Goal: Task Accomplishment & Management: Complete application form

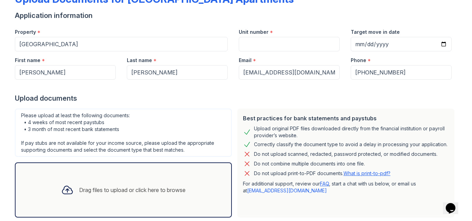
scroll to position [47, 0]
click at [260, 43] on input "Unit number" at bounding box center [289, 44] width 101 height 15
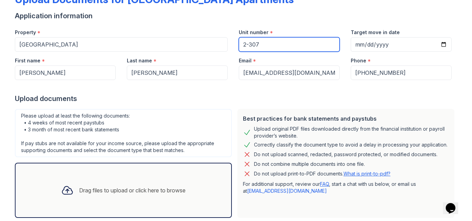
type input "2-307"
click at [263, 95] on div "Upload documents" at bounding box center [236, 99] width 442 height 10
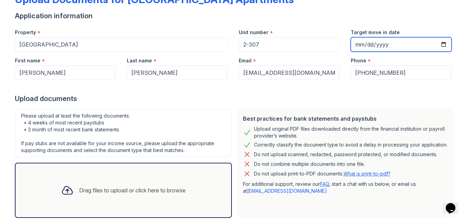
click at [442, 45] on input "Target move in date" at bounding box center [401, 44] width 101 height 15
type input "[DATE]"
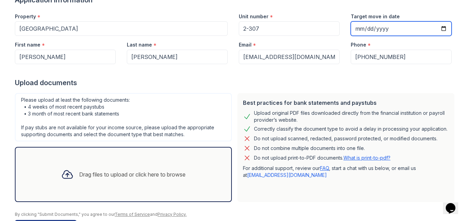
scroll to position [87, 0]
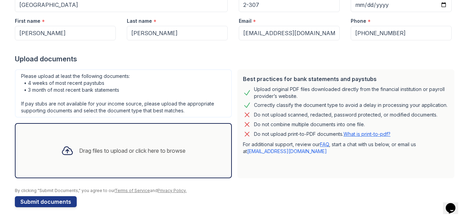
click at [118, 153] on div "Drag files to upload or click here to browse" at bounding box center [132, 151] width 106 height 8
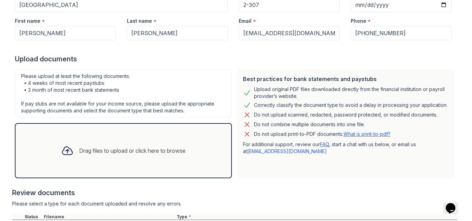
scroll to position [150, 0]
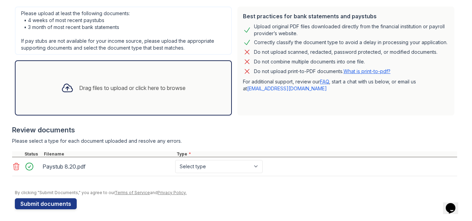
click at [118, 92] on div "Drag files to upload or click here to browse" at bounding box center [132, 88] width 106 height 8
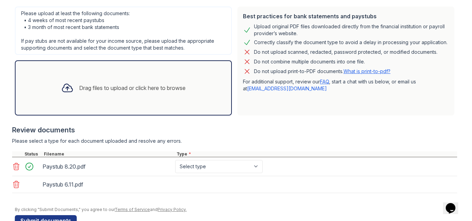
click at [122, 90] on div "Drag files to upload or click here to browse" at bounding box center [132, 88] width 106 height 8
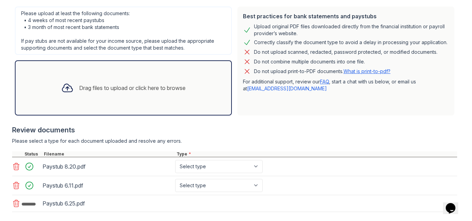
click at [134, 89] on div "Drag files to upload or click here to browse" at bounding box center [132, 88] width 106 height 8
click at [106, 83] on div "Drag files to upload or click here to browse" at bounding box center [123, 87] width 135 height 23
click at [124, 93] on div "Drag files to upload or click here to browse" at bounding box center [123, 87] width 135 height 23
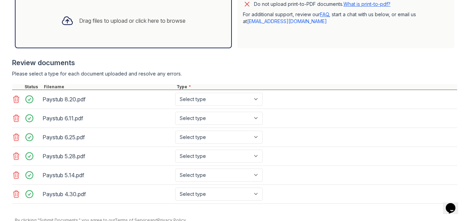
scroll to position [217, 0]
click at [15, 175] on icon at bounding box center [16, 175] width 8 height 8
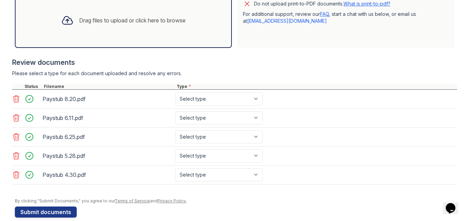
click at [15, 176] on icon at bounding box center [16, 175] width 6 height 7
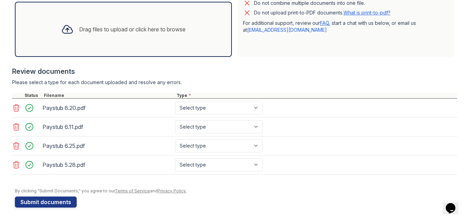
scroll to position [209, 0]
click at [153, 46] on div "Drag files to upload or click here to browse" at bounding box center [123, 28] width 217 height 55
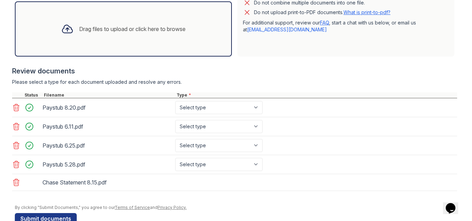
click at [131, 38] on div "Drag files to upload or click here to browse" at bounding box center [123, 28] width 135 height 23
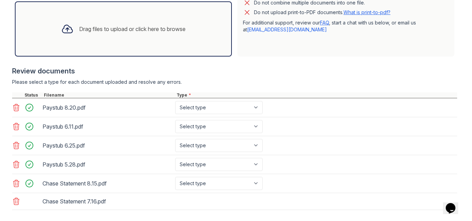
click at [146, 30] on div "Drag files to upload or click here to browse" at bounding box center [132, 29] width 106 height 8
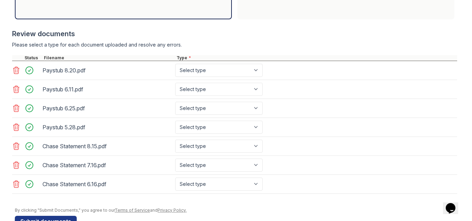
scroll to position [248, 0]
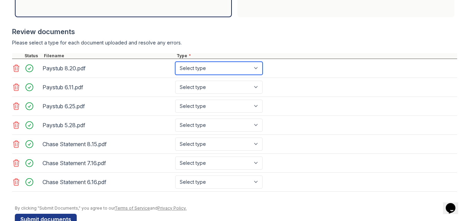
click at [251, 72] on select "Select type Paystub Bank Statement Offer Letter Tax Documents Benefit Award Let…" at bounding box center [218, 68] width 87 height 13
select select "paystub"
click at [175, 62] on select "Select type Paystub Bank Statement Offer Letter Tax Documents Benefit Award Let…" at bounding box center [218, 68] width 87 height 13
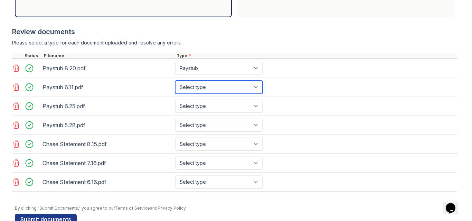
click at [249, 84] on select "Select type Paystub Bank Statement Offer Letter Tax Documents Benefit Award Let…" at bounding box center [218, 87] width 87 height 13
select select "paystub"
click at [175, 81] on select "Select type Paystub Bank Statement Offer Letter Tax Documents Benefit Award Let…" at bounding box center [218, 87] width 87 height 13
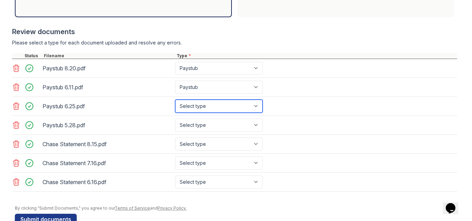
click at [228, 106] on select "Select type Paystub Bank Statement Offer Letter Tax Documents Benefit Award Let…" at bounding box center [218, 106] width 87 height 13
select select "paystub"
click at [175, 100] on select "Select type Paystub Bank Statement Offer Letter Tax Documents Benefit Award Let…" at bounding box center [218, 106] width 87 height 13
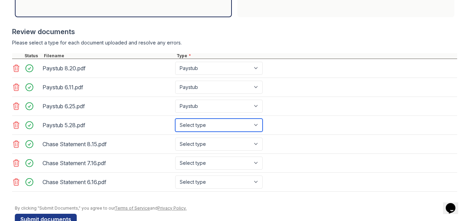
click at [218, 125] on select "Select type Paystub Bank Statement Offer Letter Tax Documents Benefit Award Let…" at bounding box center [218, 125] width 87 height 13
select select "paystub"
click at [175, 119] on select "Select type Paystub Bank Statement Offer Letter Tax Documents Benefit Award Let…" at bounding box center [218, 125] width 87 height 13
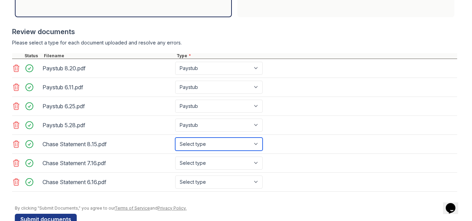
click at [217, 145] on select "Select type Paystub Bank Statement Offer Letter Tax Documents Benefit Award Let…" at bounding box center [218, 144] width 87 height 13
select select "bank_statement"
click at [175, 138] on select "Select type Paystub Bank Statement Offer Letter Tax Documents Benefit Award Let…" at bounding box center [218, 144] width 87 height 13
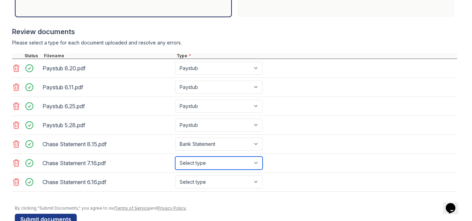
click at [209, 163] on select "Select type Paystub Bank Statement Offer Letter Tax Documents Benefit Award Let…" at bounding box center [218, 163] width 87 height 13
select select "bank_statement"
click at [175, 157] on select "Select type Paystub Bank Statement Offer Letter Tax Documents Benefit Award Let…" at bounding box center [218, 163] width 87 height 13
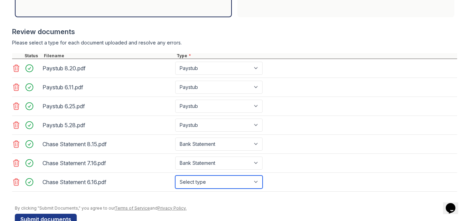
click at [205, 182] on select "Select type Paystub Bank Statement Offer Letter Tax Documents Benefit Award Let…" at bounding box center [218, 182] width 87 height 13
select select "bank_statement"
click at [175, 176] on select "Select type Paystub Bank Statement Offer Letter Tax Documents Benefit Award Let…" at bounding box center [218, 182] width 87 height 13
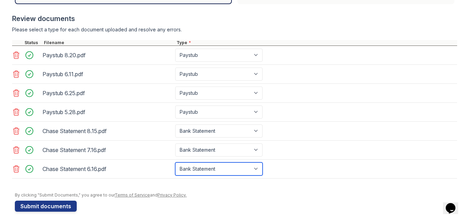
scroll to position [266, 0]
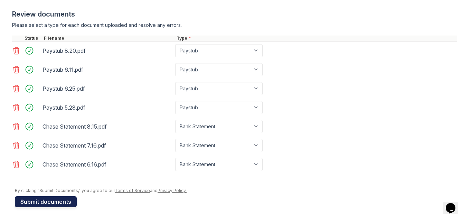
click at [65, 203] on button "Submit documents" at bounding box center [46, 201] width 62 height 11
